Goal: Task Accomplishment & Management: Complete application form

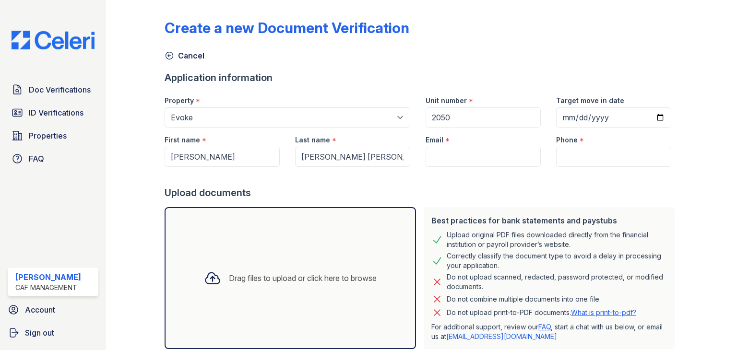
select select "4565"
click at [512, 157] on input "Email" at bounding box center [483, 157] width 115 height 20
paste input "[EMAIL_ADDRESS][DOMAIN_NAME]"
type input "[EMAIL_ADDRESS][DOMAIN_NAME]"
click at [609, 156] on input "Phone" at bounding box center [613, 157] width 115 height 20
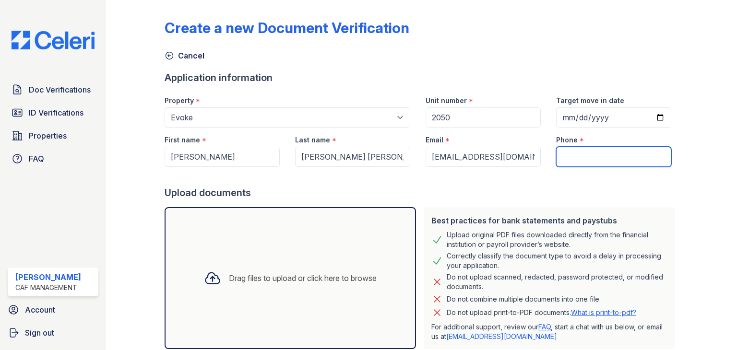
paste input "972) 859-9683"
click at [546, 173] on div at bounding box center [422, 176] width 515 height 19
click at [575, 157] on input "972) 859-9683" at bounding box center [613, 157] width 115 height 20
click at [588, 157] on input "972859-9683" at bounding box center [613, 157] width 115 height 20
type input "9728599683"
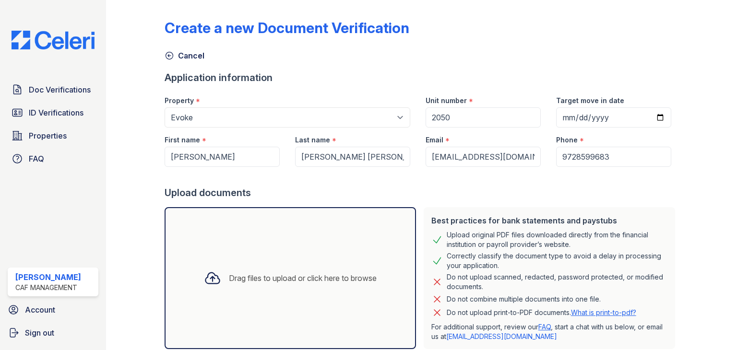
click at [615, 181] on div at bounding box center [422, 176] width 515 height 19
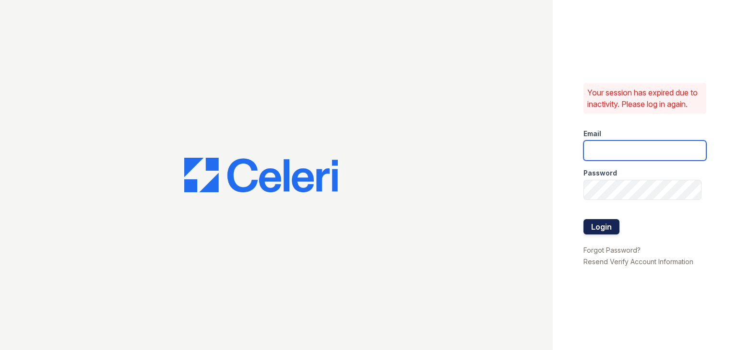
type input "miriam@cafmanagement.com"
click at [608, 225] on button "Login" at bounding box center [602, 226] width 36 height 15
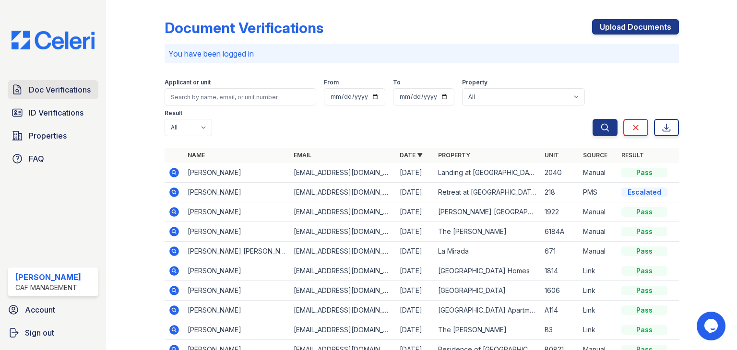
click at [77, 90] on span "Doc Verifications" at bounding box center [60, 90] width 62 height 12
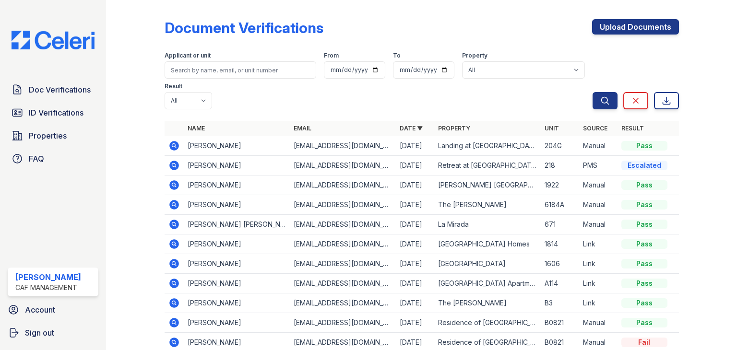
click at [214, 91] on div "Applicant or unit From To Property All 2929 Wycliff 29 Fifty [STREET_ADDRESS][G…" at bounding box center [379, 78] width 428 height 61
click at [220, 72] on input "search" at bounding box center [241, 69] width 152 height 17
type input "[PERSON_NAME]"
click at [593, 92] on button "Search" at bounding box center [605, 100] width 25 height 17
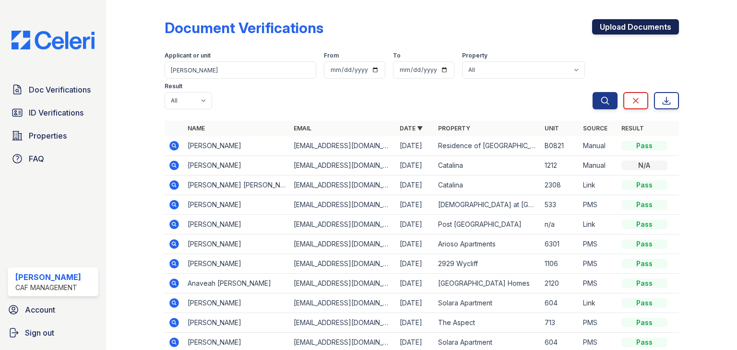
click at [619, 25] on link "Upload Documents" at bounding box center [635, 26] width 87 height 15
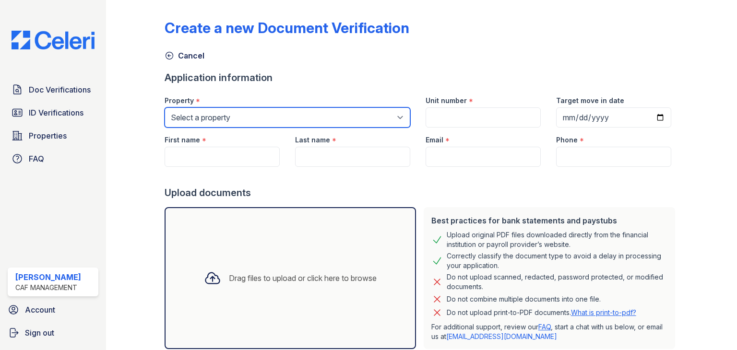
click at [252, 116] on select "Select a property [STREET_ADDRESS] Arioso Apartments [GEOGRAPHIC_DATA] Apartmen…" at bounding box center [288, 118] width 246 height 20
select select "4565"
click at [165, 108] on select "Select a property [STREET_ADDRESS] Arioso Apartments [GEOGRAPHIC_DATA] Apartmen…" at bounding box center [288, 118] width 246 height 20
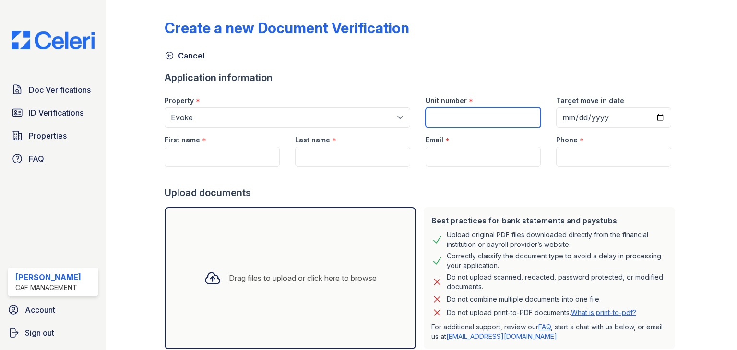
click at [454, 119] on input "Unit number" at bounding box center [483, 118] width 115 height 20
drag, startPoint x: 494, startPoint y: 111, endPoint x: 471, endPoint y: 83, distance: 36.9
click at [494, 111] on input "Unit number" at bounding box center [483, 118] width 115 height 20
type input "2050"
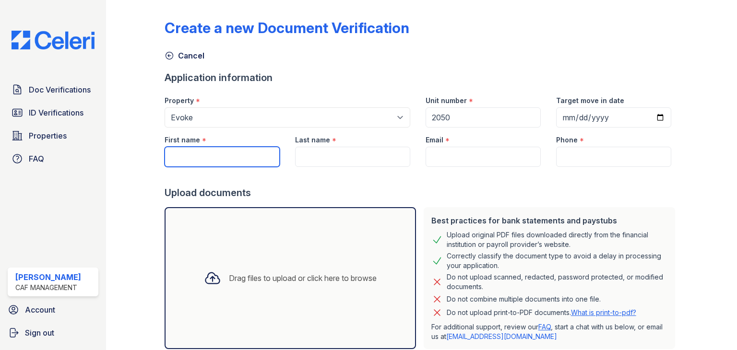
click at [243, 149] on input "First name" at bounding box center [222, 157] width 115 height 20
type input "[PERSON_NAME]"
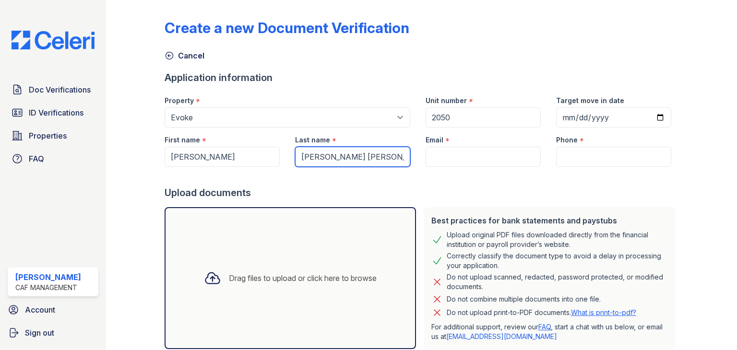
type input "[PERSON_NAME] [PERSON_NAME]"
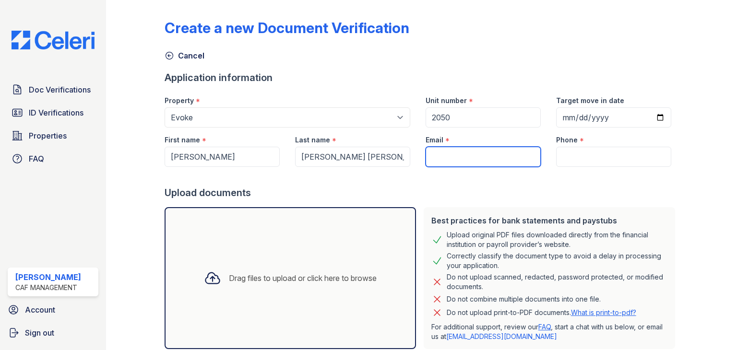
click at [446, 155] on input "Email" at bounding box center [483, 157] width 115 height 20
paste input "[EMAIL_ADDRESS][DOMAIN_NAME]"
type input "[EMAIL_ADDRESS][DOMAIN_NAME]"
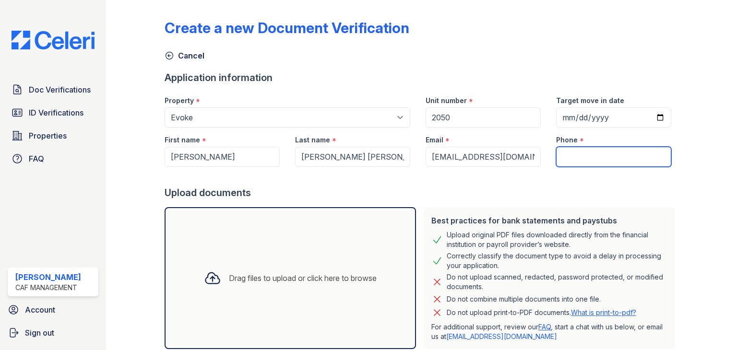
click at [578, 161] on input "Phone" at bounding box center [613, 157] width 115 height 20
paste input "[PHONE_NUMBER]"
type input "[PHONE_NUMBER]"
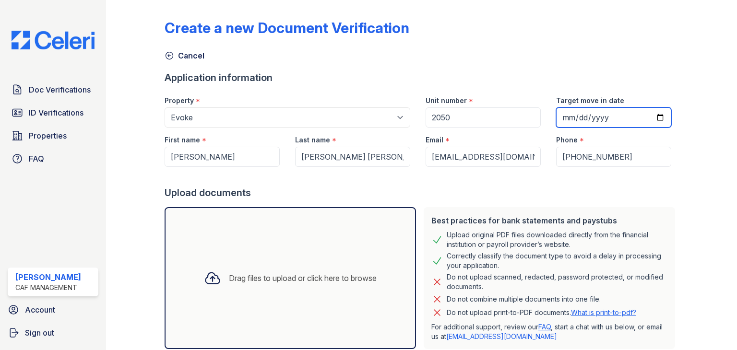
click at [654, 117] on input "Target move in date" at bounding box center [613, 118] width 115 height 20
type input "[DATE]"
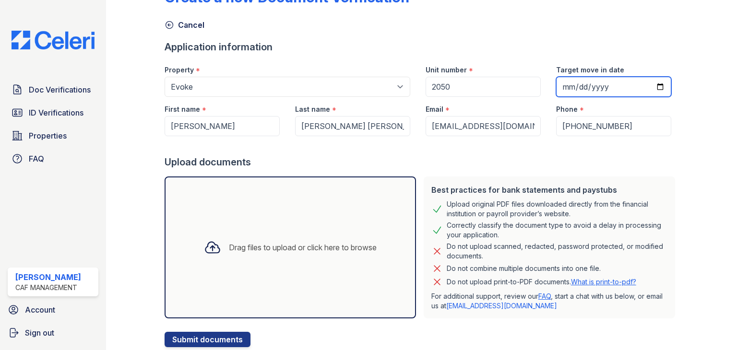
scroll to position [34, 0]
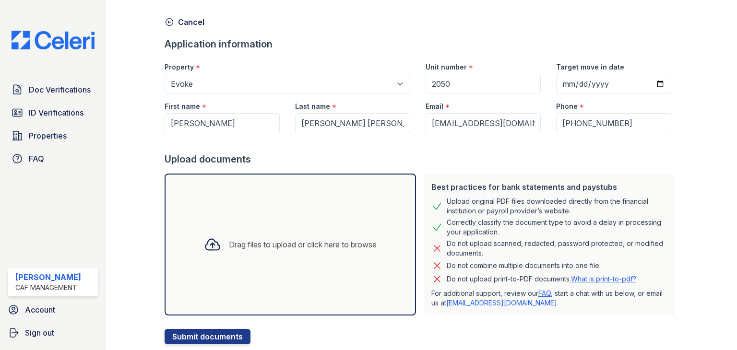
click at [602, 187] on div "Best practices for bank statements and paystubs" at bounding box center [550, 187] width 236 height 12
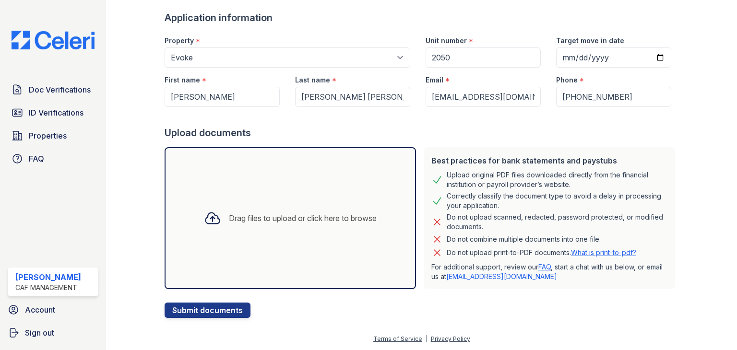
scroll to position [60, 0]
click at [214, 260] on div "Drag files to upload or click here to browse" at bounding box center [291, 218] width 252 height 142
click at [259, 221] on div "Drag files to upload or click here to browse" at bounding box center [303, 219] width 148 height 12
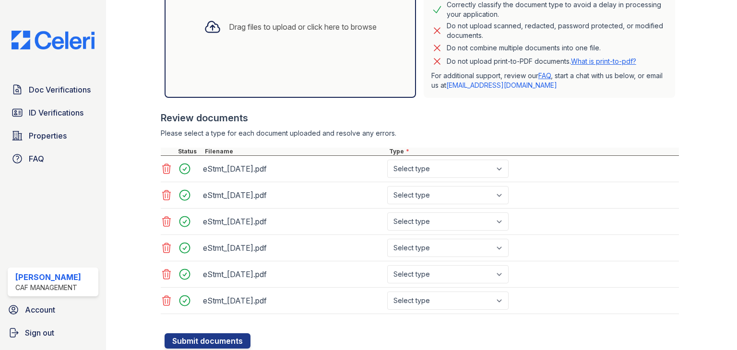
scroll to position [252, 0]
click at [426, 165] on select "Select type Paystub Bank Statement Offer Letter Tax Documents Benefit Award Let…" at bounding box center [447, 169] width 121 height 18
select select "bank_statement"
click at [387, 160] on select "Select type Paystub Bank Statement Offer Letter Tax Documents Benefit Award Let…" at bounding box center [447, 169] width 121 height 18
click at [425, 188] on select "Select type Paystub Bank Statement Offer Letter Tax Documents Benefit Award Let…" at bounding box center [447, 195] width 121 height 18
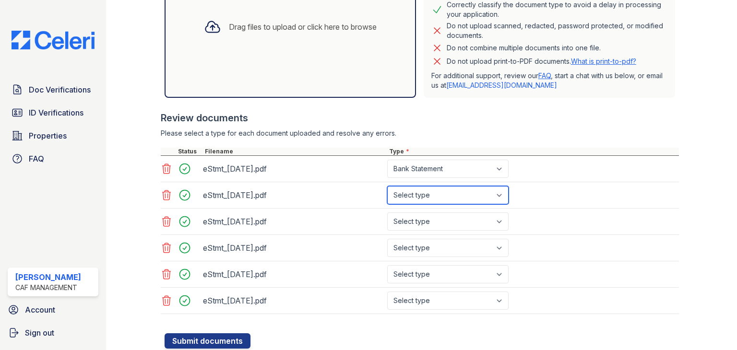
select select "bank_statement"
click at [387, 186] on select "Select type Paystub Bank Statement Offer Letter Tax Documents Benefit Award Let…" at bounding box center [447, 195] width 121 height 18
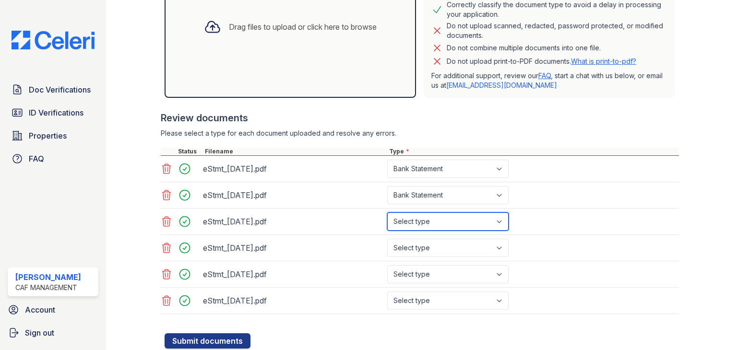
click at [425, 218] on select "Select type Paystub Bank Statement Offer Letter Tax Documents Benefit Award Let…" at bounding box center [447, 222] width 121 height 18
select select "bank_statement"
click at [387, 213] on select "Select type Paystub Bank Statement Offer Letter Tax Documents Benefit Award Let…" at bounding box center [447, 222] width 121 height 18
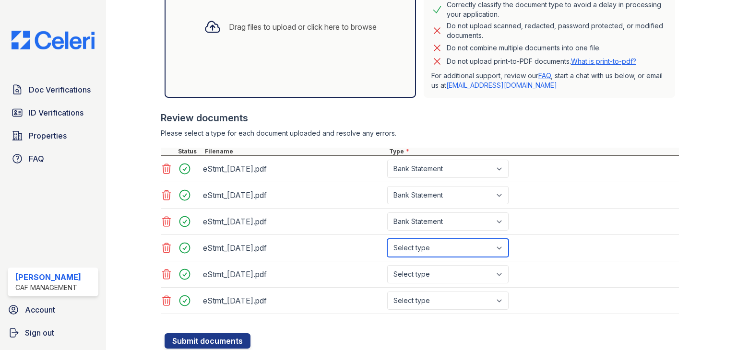
click at [432, 248] on select "Select type Paystub Bank Statement Offer Letter Tax Documents Benefit Award Let…" at bounding box center [447, 248] width 121 height 18
select select "bank_statement"
click at [387, 239] on select "Select type Paystub Bank Statement Offer Letter Tax Documents Benefit Award Let…" at bounding box center [447, 248] width 121 height 18
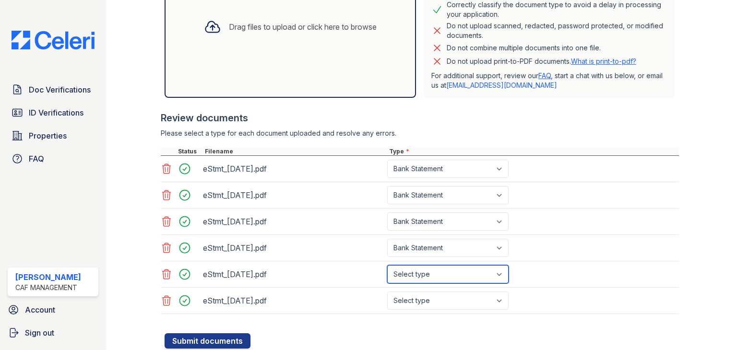
click at [439, 275] on select "Select type Paystub Bank Statement Offer Letter Tax Documents Benefit Award Let…" at bounding box center [447, 274] width 121 height 18
select select "bank_statement"
click at [387, 265] on select "Select type Paystub Bank Statement Offer Letter Tax Documents Benefit Award Let…" at bounding box center [447, 274] width 121 height 18
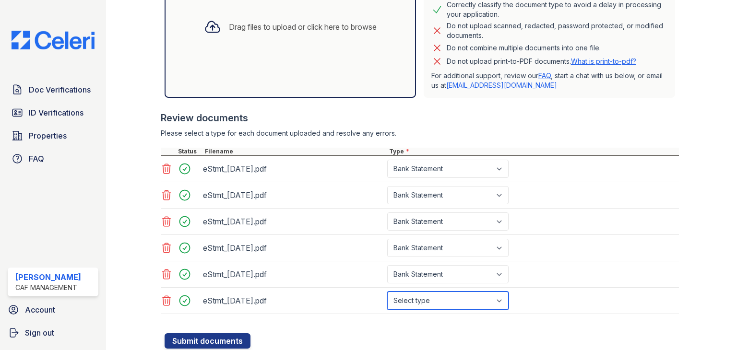
click at [438, 301] on select "Select type Paystub Bank Statement Offer Letter Tax Documents Benefit Award Let…" at bounding box center [447, 301] width 121 height 18
select select "bank_statement"
click at [387, 292] on select "Select type Paystub Bank Statement Offer Letter Tax Documents Benefit Award Let…" at bounding box center [447, 301] width 121 height 18
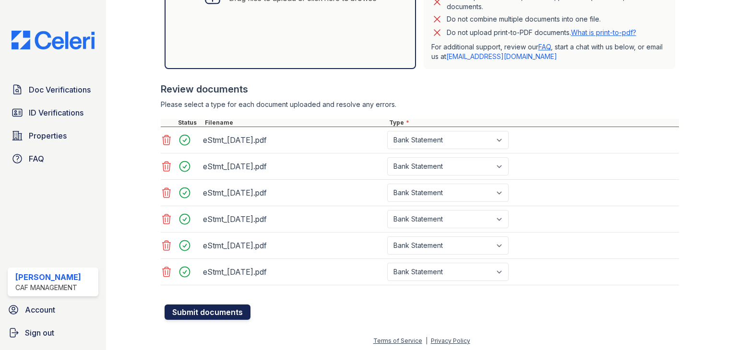
click at [208, 312] on button "Submit documents" at bounding box center [208, 312] width 86 height 15
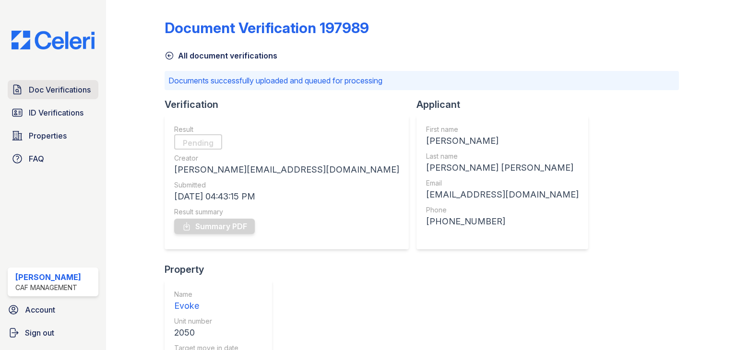
click at [67, 96] on link "Doc Verifications" at bounding box center [53, 89] width 91 height 19
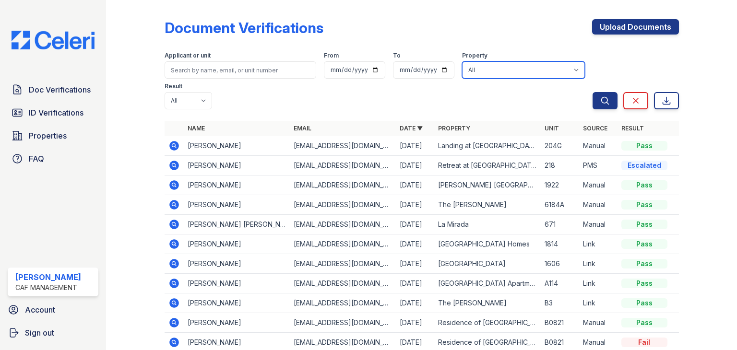
click at [466, 74] on select "All 2929 [GEOGRAPHIC_DATA] 29 Fifty [STREET_ADDRESS][GEOGRAPHIC_DATA] [GEOGRAPH…" at bounding box center [523, 69] width 123 height 17
select select "4565"
click at [462, 61] on select "All 2929 [GEOGRAPHIC_DATA] 29 Fifty [STREET_ADDRESS][GEOGRAPHIC_DATA] [GEOGRAPH…" at bounding box center [523, 69] width 123 height 17
click at [604, 100] on button "Search" at bounding box center [605, 100] width 25 height 17
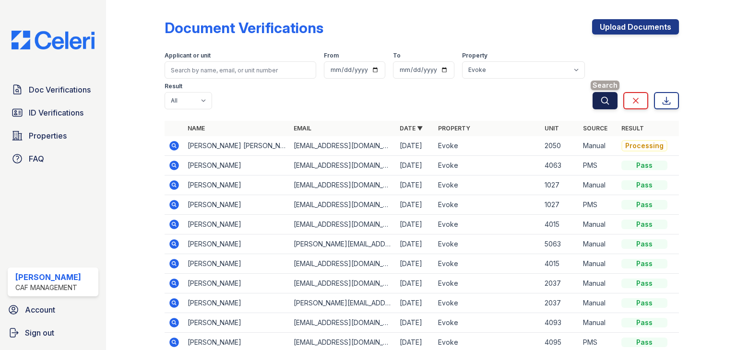
click at [593, 98] on button "Search" at bounding box center [605, 100] width 25 height 17
click at [175, 144] on icon at bounding box center [174, 146] width 10 height 10
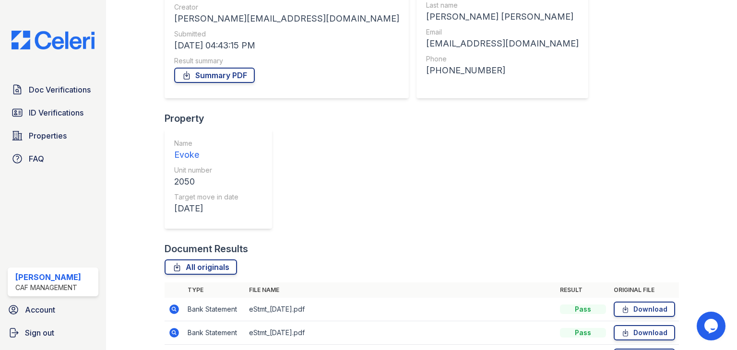
scroll to position [124, 0]
click at [238, 75] on link "Summary PDF" at bounding box center [214, 75] width 81 height 15
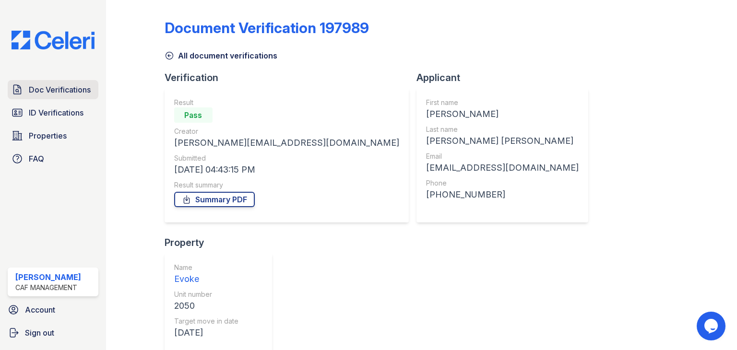
click at [66, 89] on span "Doc Verifications" at bounding box center [60, 90] width 62 height 12
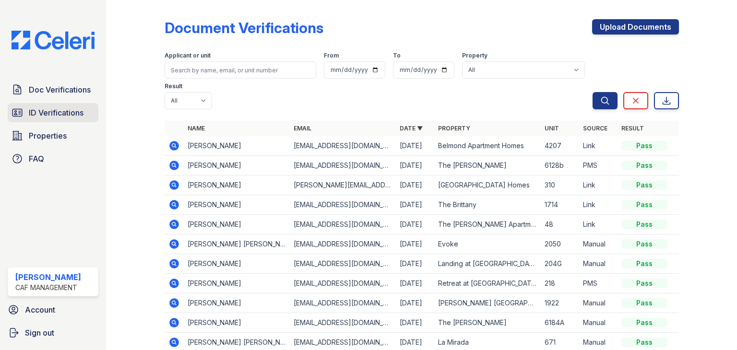
click at [79, 108] on span "ID Verifications" at bounding box center [56, 113] width 55 height 12
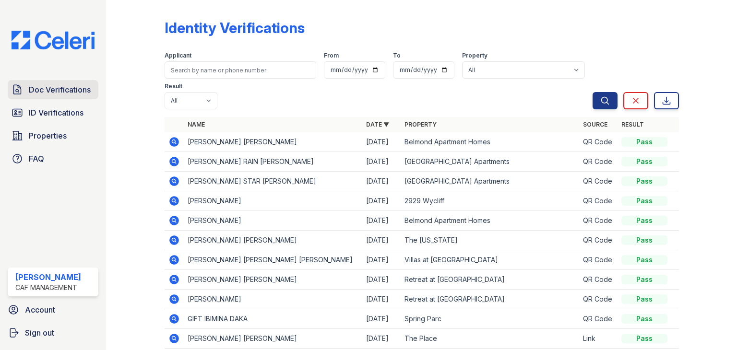
click at [76, 89] on span "Doc Verifications" at bounding box center [60, 90] width 62 height 12
